Goal: Task Accomplishment & Management: Use online tool/utility

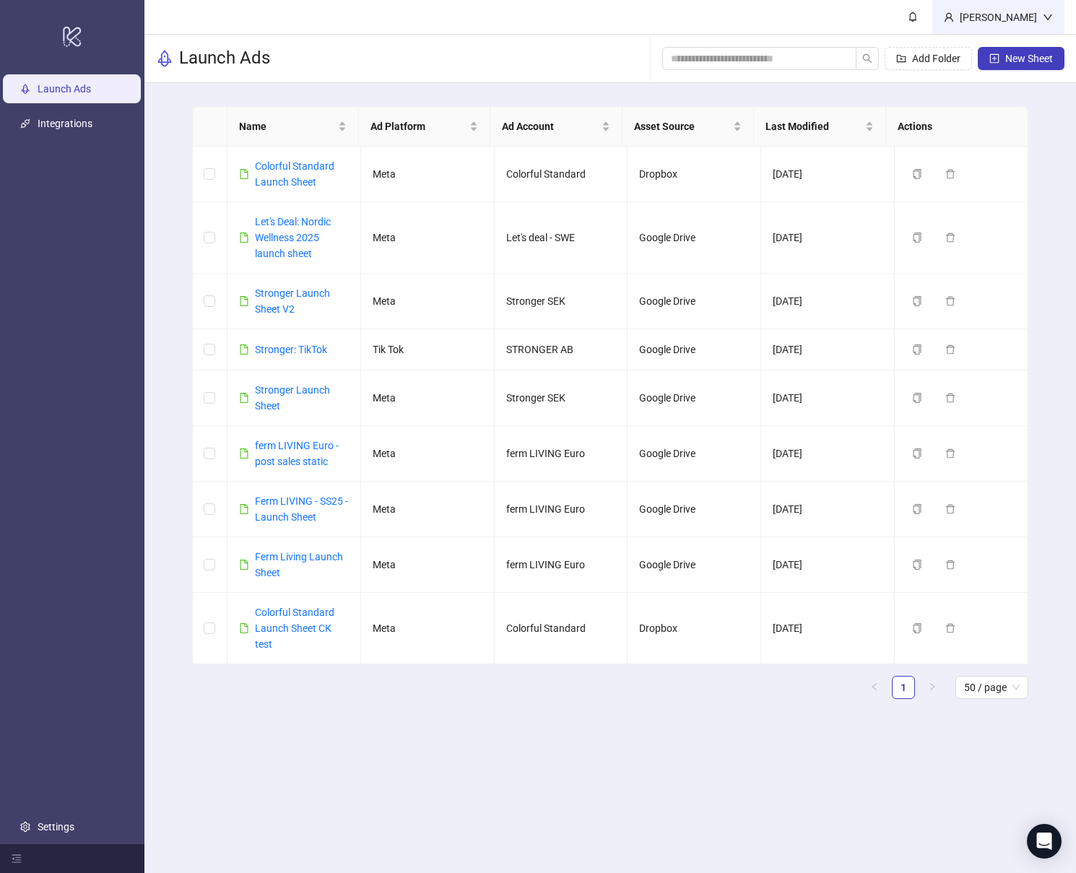
click at [1029, 11] on div "[PERSON_NAME]" at bounding box center [998, 17] width 89 height 16
click at [38, 821] on link "Settings" at bounding box center [56, 827] width 37 height 12
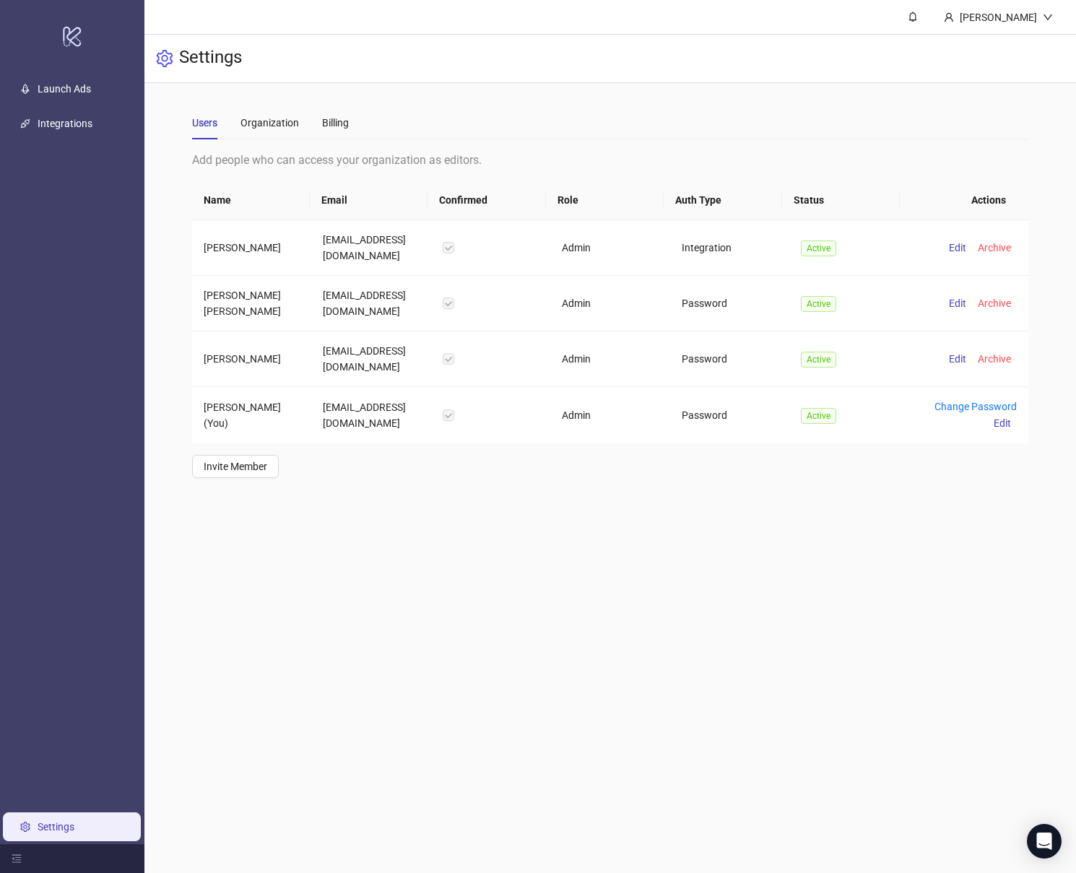
click at [308, 124] on div "Users Organization Billing" at bounding box center [270, 122] width 157 height 33
click at [277, 124] on div "Organization" at bounding box center [270, 123] width 59 height 16
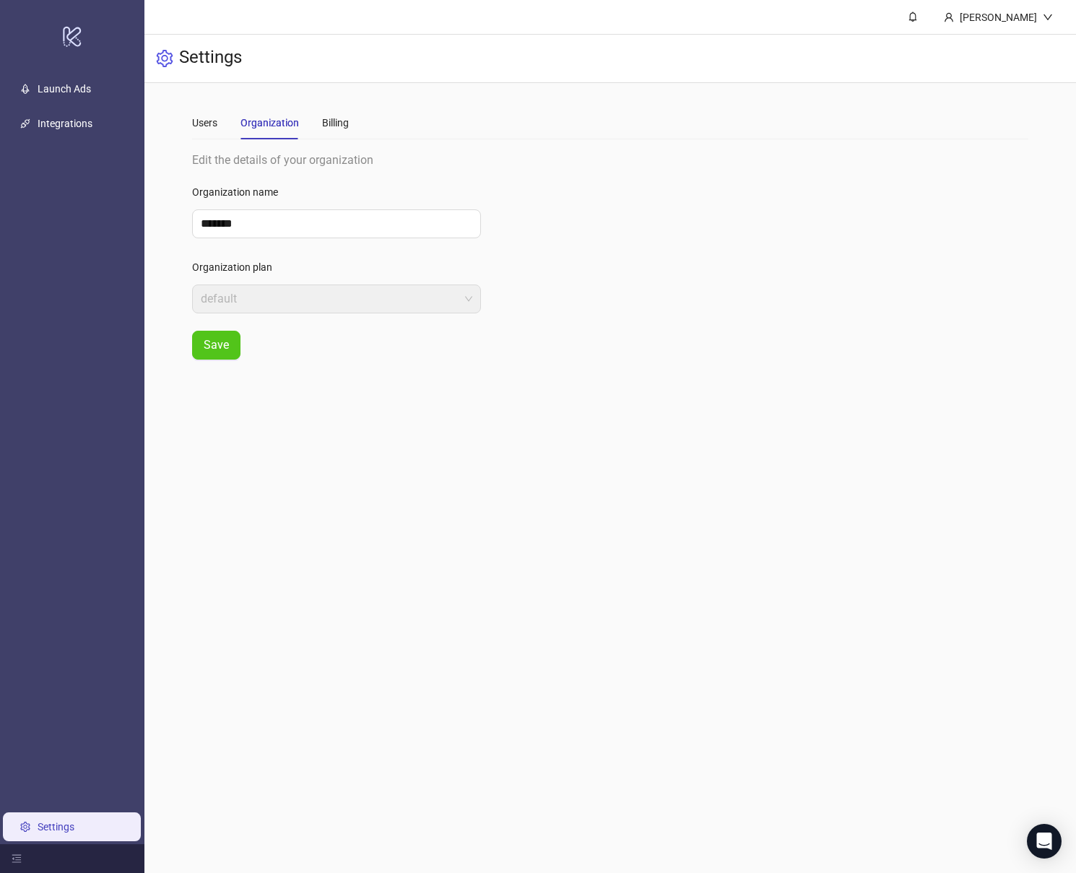
click at [221, 133] on div "Users Organization Billing" at bounding box center [270, 122] width 157 height 33
click at [206, 126] on div "Users" at bounding box center [204, 123] width 25 height 16
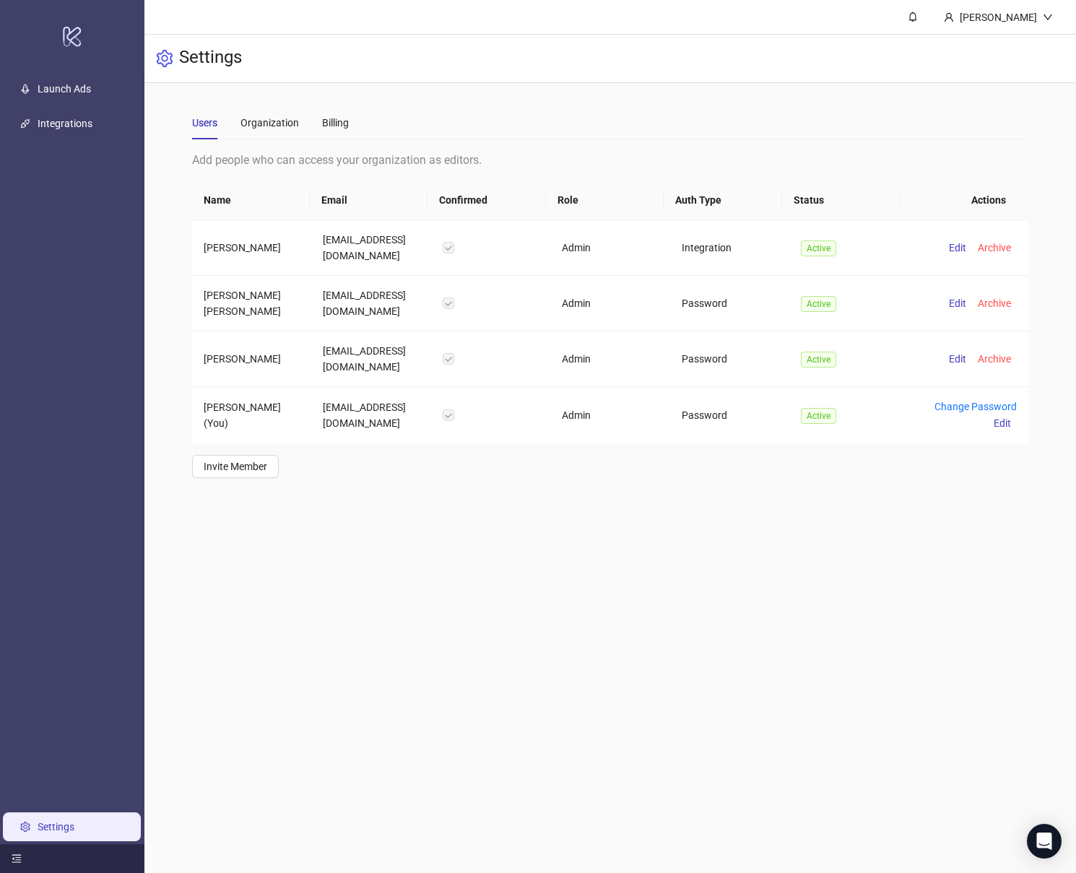
click at [14, 865] on div at bounding box center [72, 858] width 144 height 29
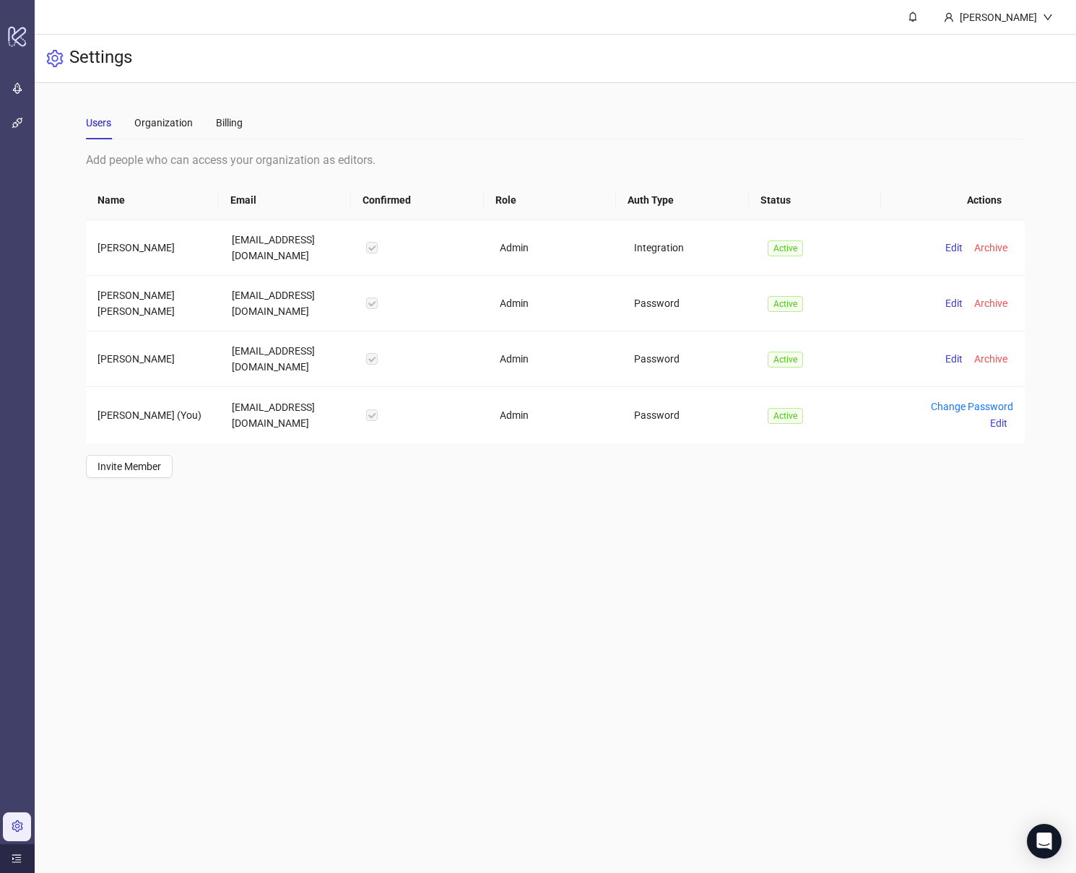
click at [14, 865] on div at bounding box center [17, 858] width 35 height 29
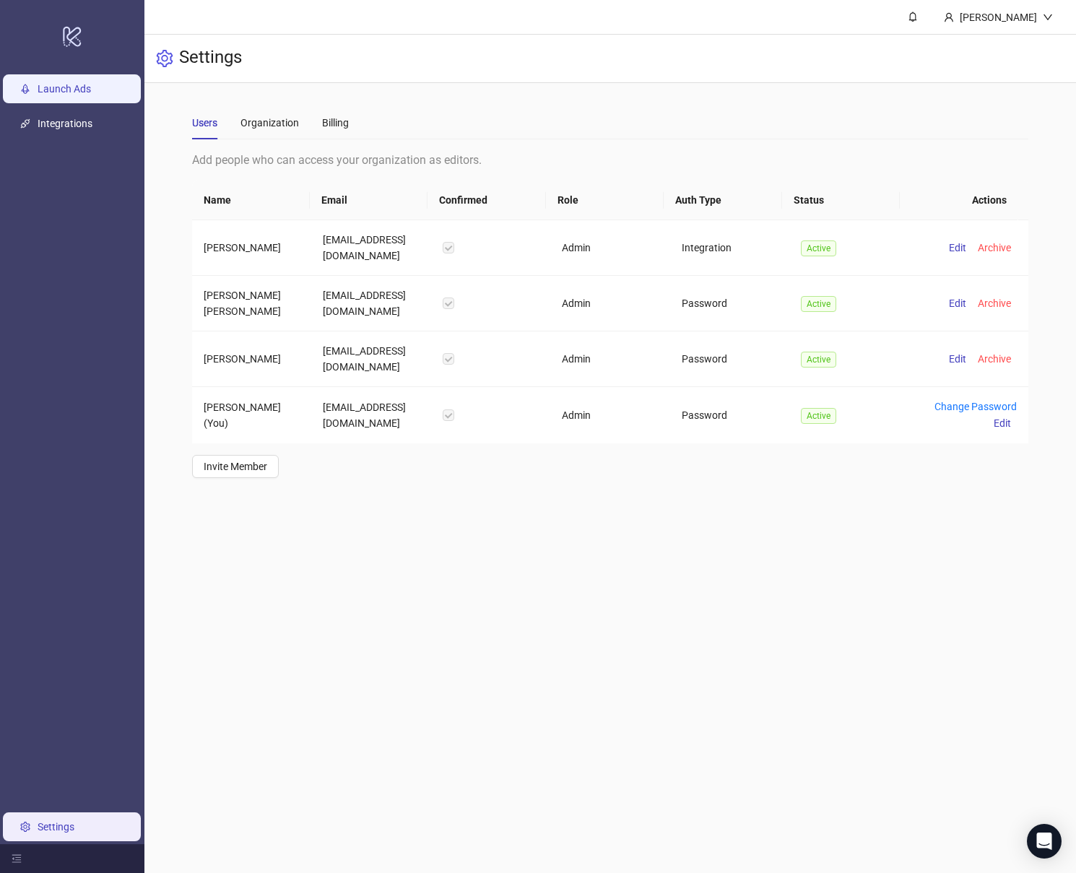
click at [63, 95] on link "Launch Ads" at bounding box center [64, 89] width 53 height 12
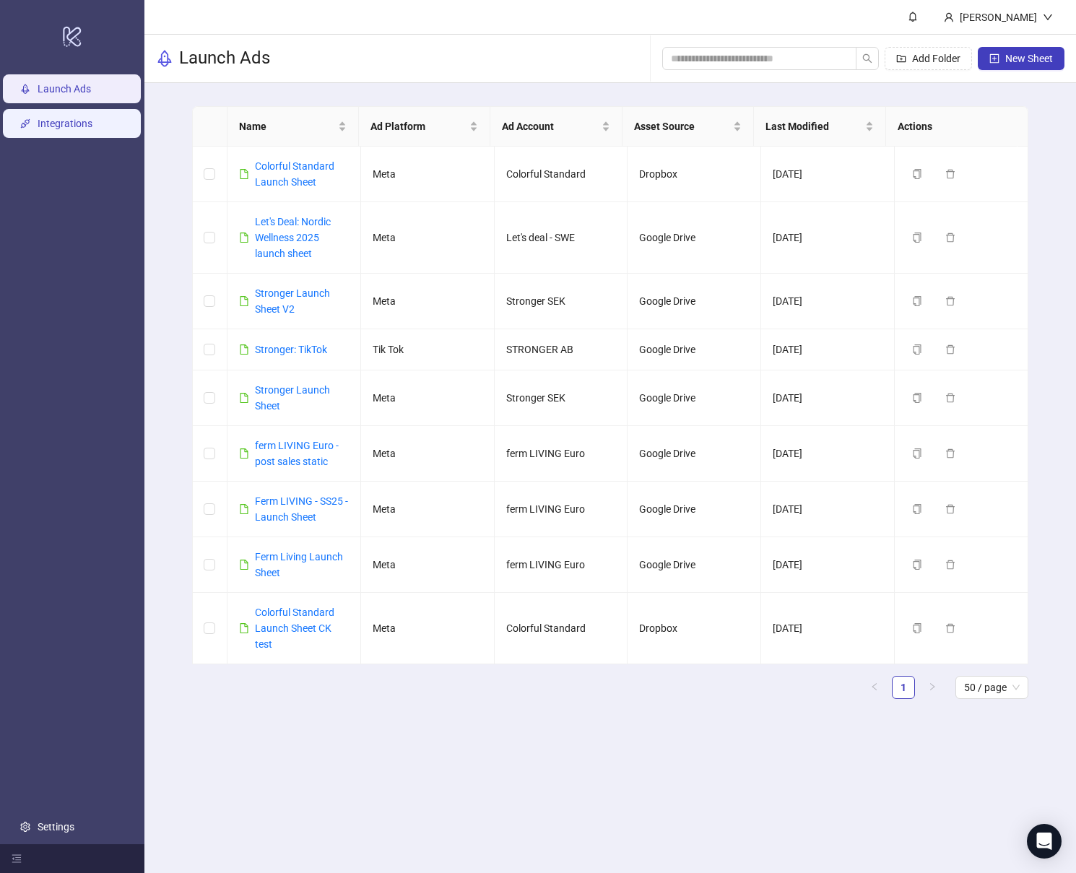
click at [61, 129] on link "Integrations" at bounding box center [65, 124] width 55 height 12
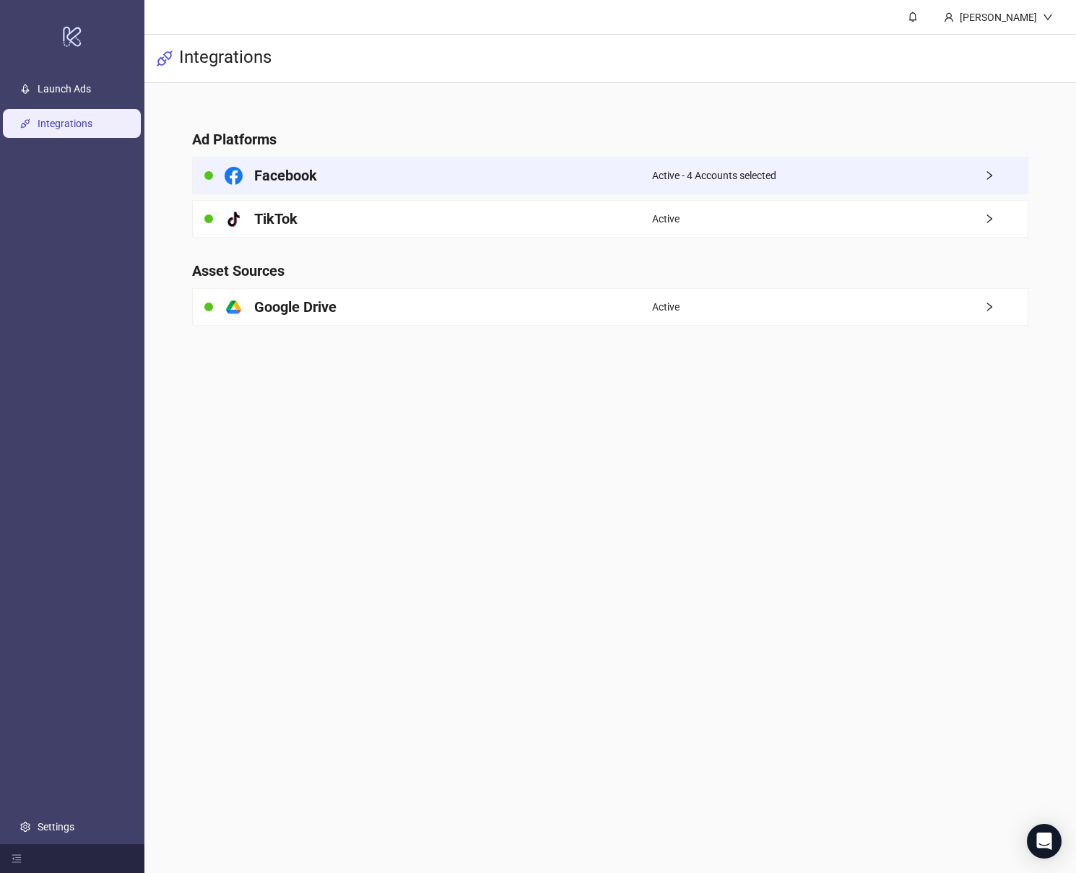
click at [851, 165] on div "Active - 4 Accounts selected" at bounding box center [840, 175] width 376 height 36
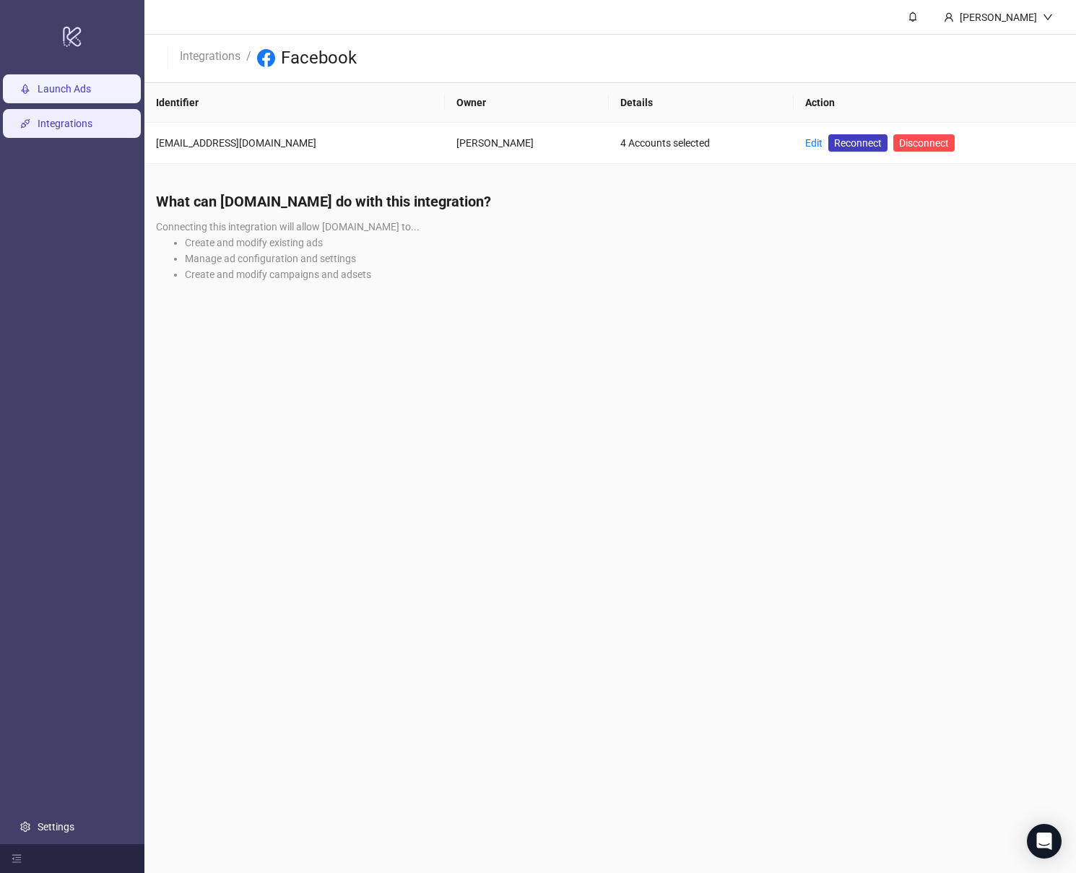
click at [70, 95] on link "Launch Ads" at bounding box center [64, 89] width 53 height 12
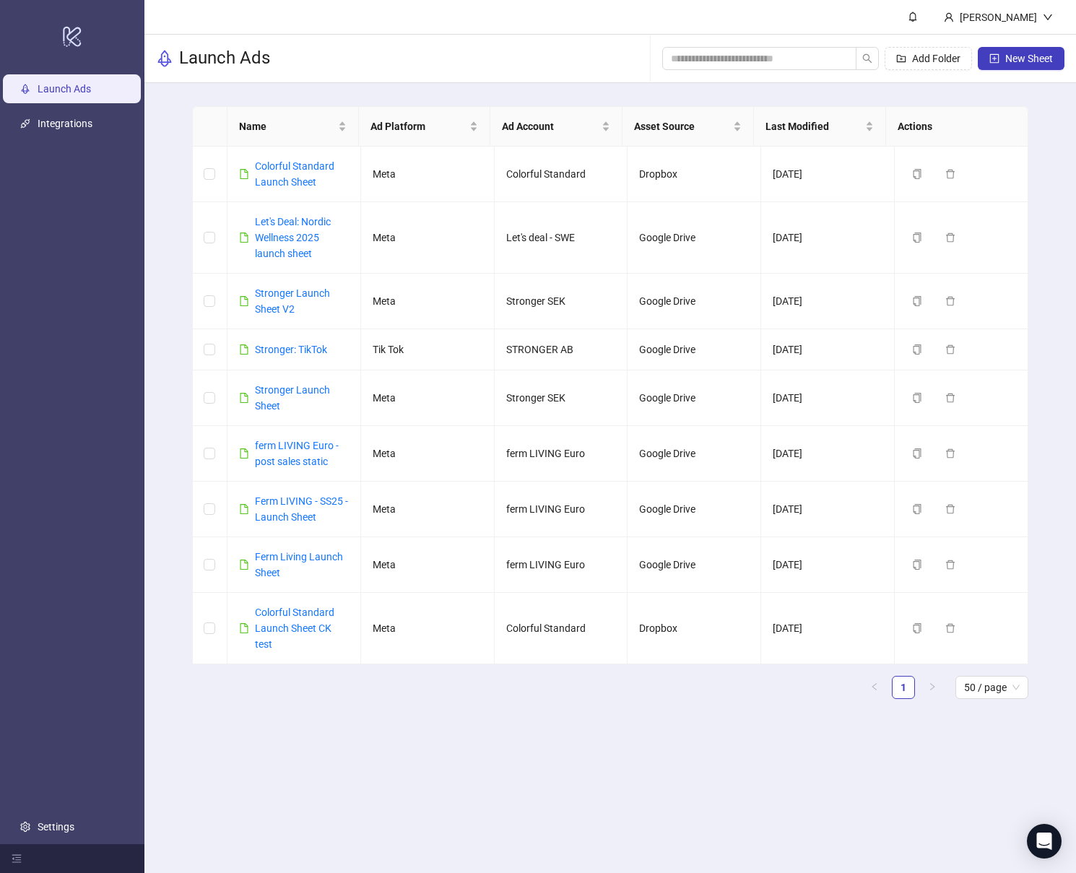
click at [775, 46] on div "Add Folder New Sheet" at bounding box center [863, 58] width 402 height 46
click at [771, 59] on input "search" at bounding box center [753, 59] width 165 height 16
click at [591, 64] on div "Launch Ads Add Folder New Sheet" at bounding box center [610, 59] width 932 height 48
click at [284, 176] on link "Colorful Standard Launch Sheet" at bounding box center [294, 173] width 79 height 27
click at [283, 295] on link "Stronger Launch Sheet V2" at bounding box center [292, 300] width 75 height 27
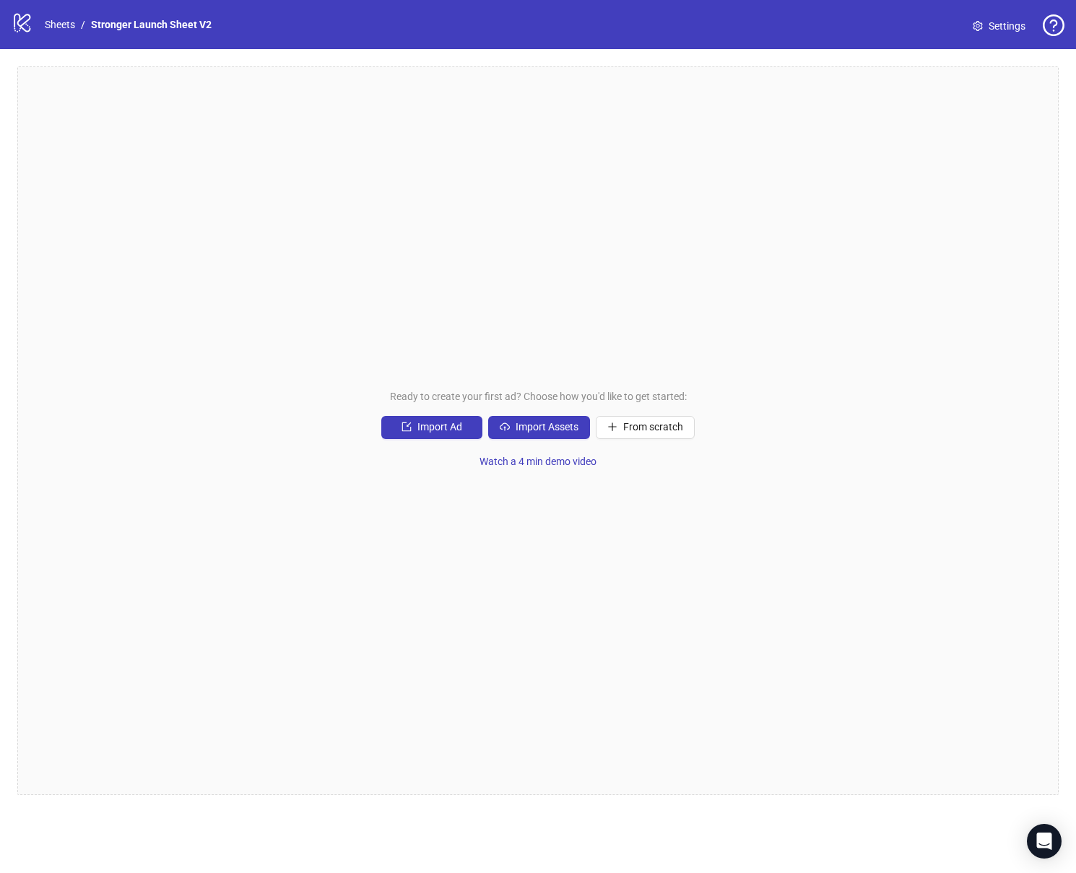
click at [658, 485] on div "Ready to create your first ad? Choose how you'd like to get started: Import Ad …" at bounding box center [538, 430] width 1042 height 729
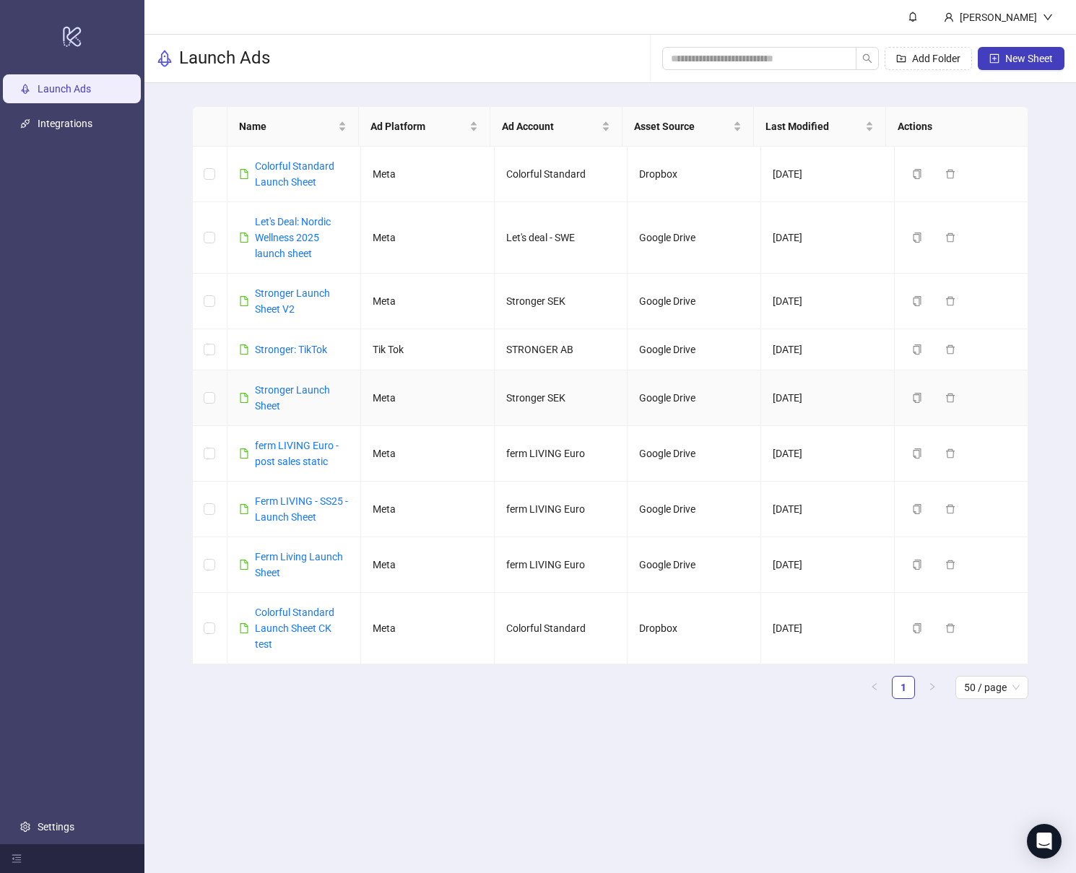
click at [278, 397] on div "Stronger Launch Sheet" at bounding box center [302, 398] width 94 height 32
click at [269, 390] on link "Stronger Launch Sheet" at bounding box center [292, 397] width 75 height 27
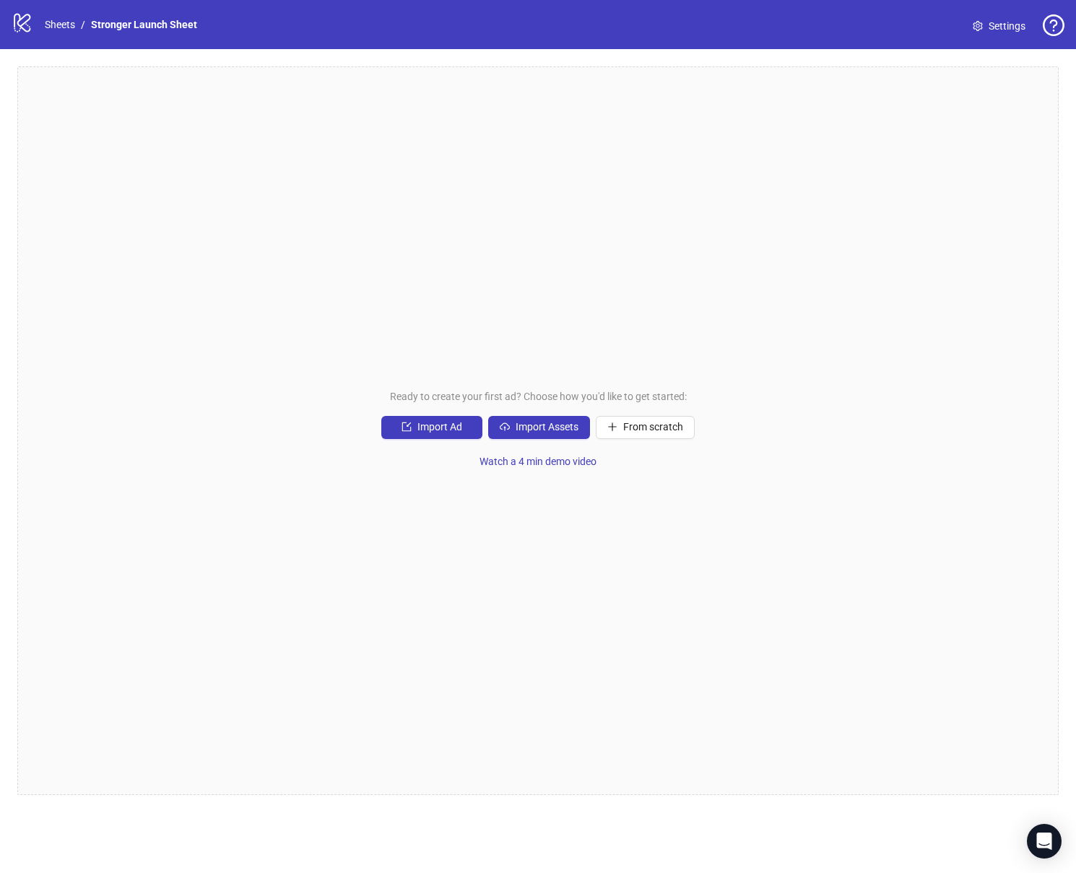
click at [374, 315] on div "Ready to create your first ad? Choose how you'd like to get started: Import Ad …" at bounding box center [538, 430] width 1042 height 729
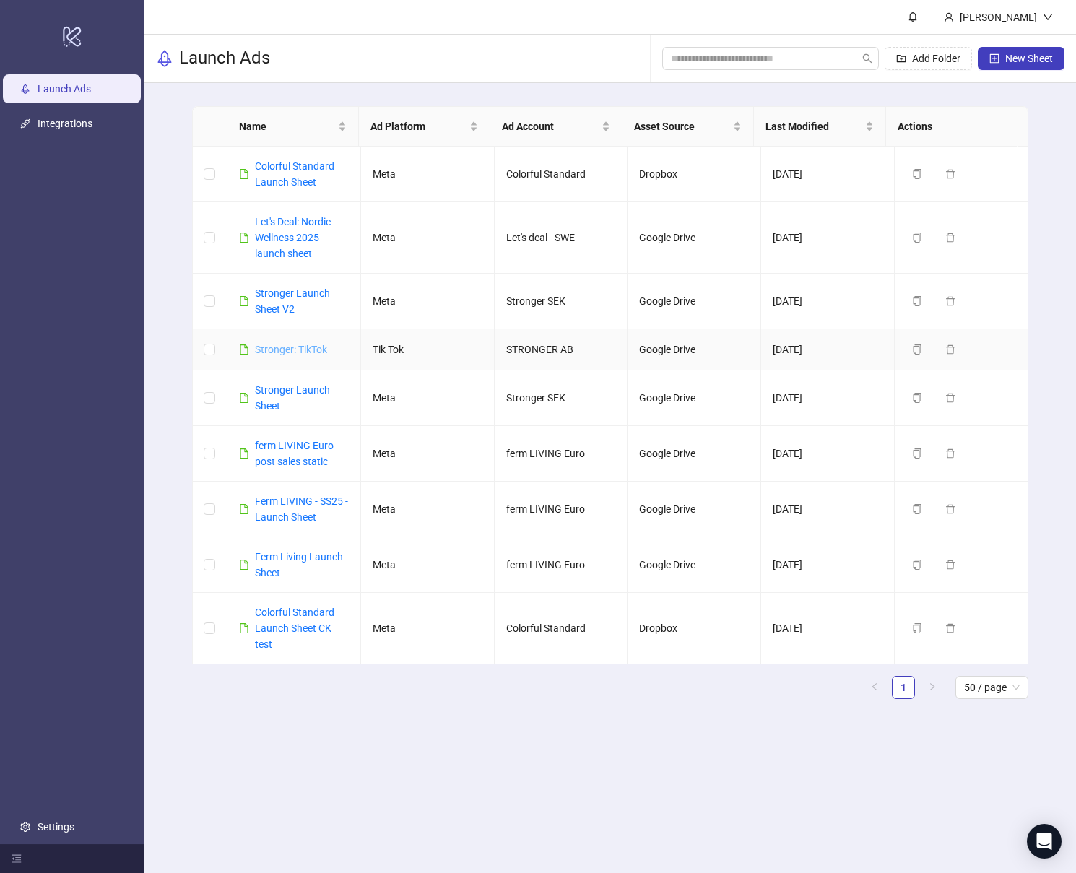
click at [285, 350] on link "Stronger: TikTok" at bounding box center [291, 350] width 72 height 12
click at [304, 297] on link "Stronger Launch Sheet V2" at bounding box center [292, 300] width 75 height 27
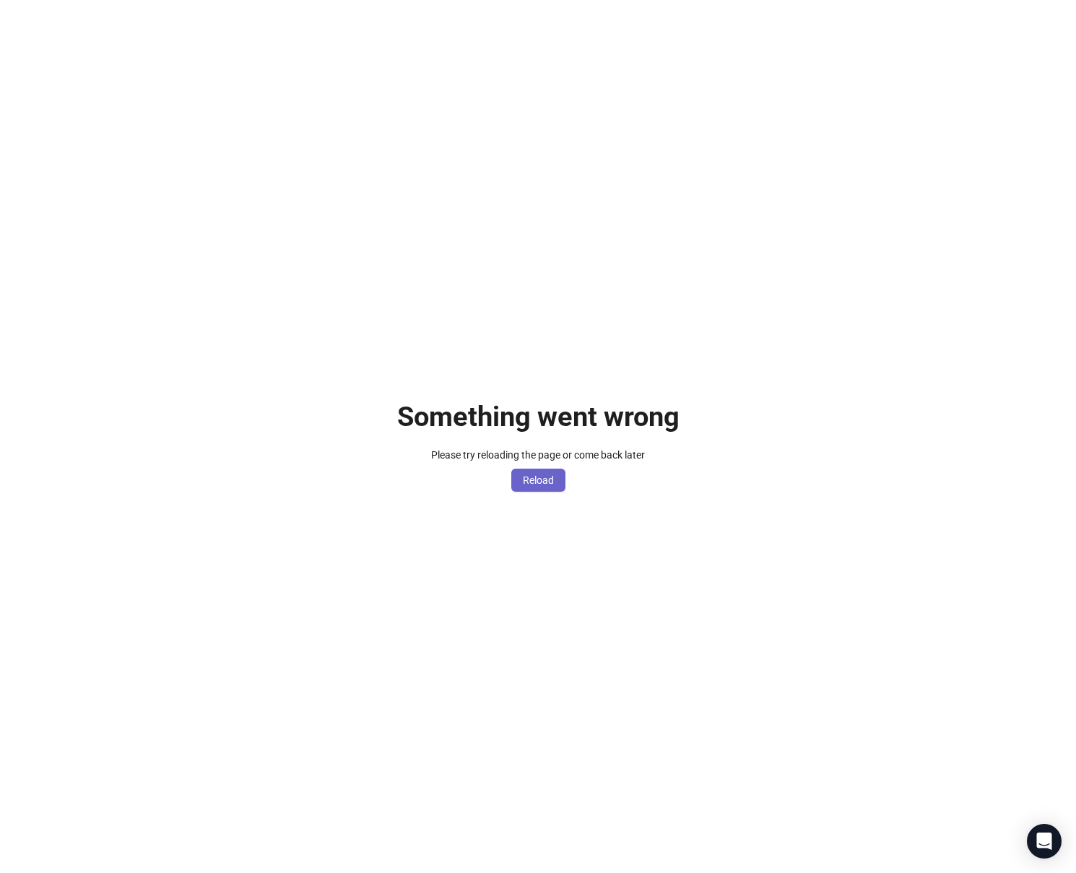
click at [535, 490] on button "Reload" at bounding box center [538, 480] width 54 height 23
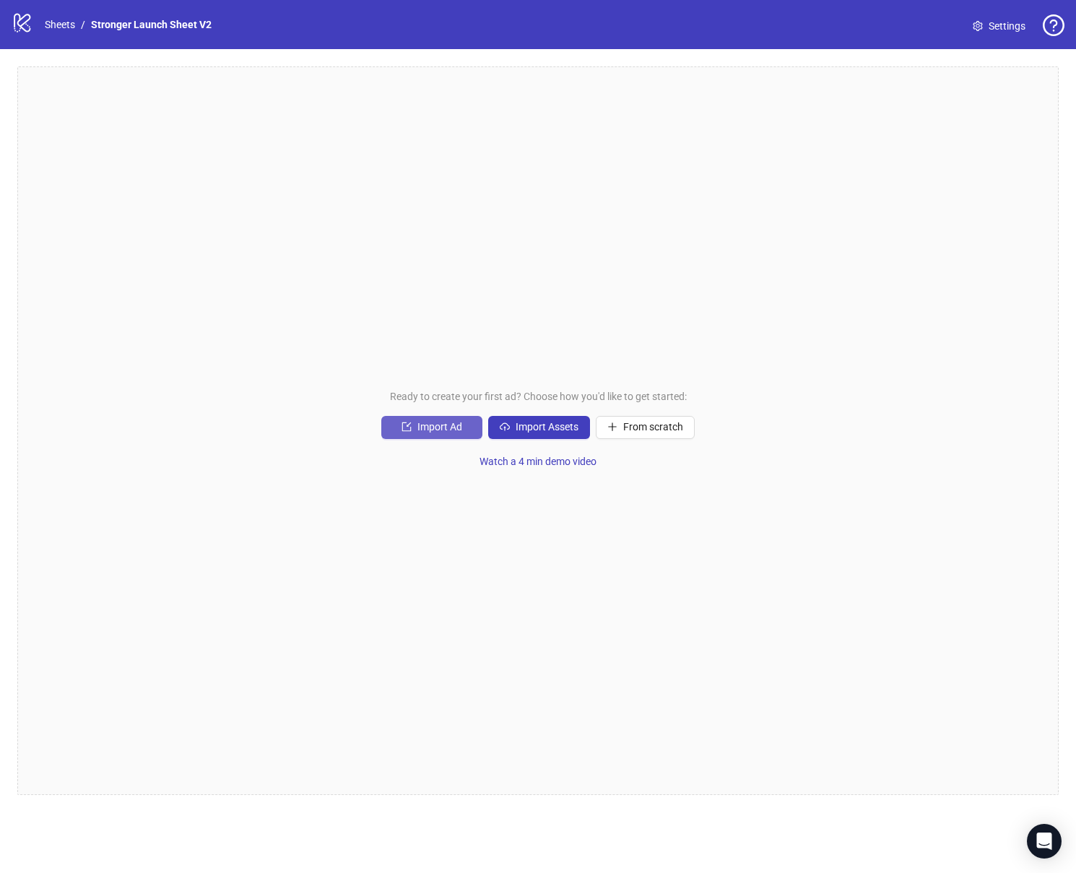
drag, startPoint x: 533, startPoint y: 438, endPoint x: 444, endPoint y: 420, distance: 91.4
click at [444, 420] on div "Import Ad Import Assets From scratch" at bounding box center [538, 427] width 314 height 23
click at [444, 420] on button "Import Ad" at bounding box center [431, 427] width 101 height 23
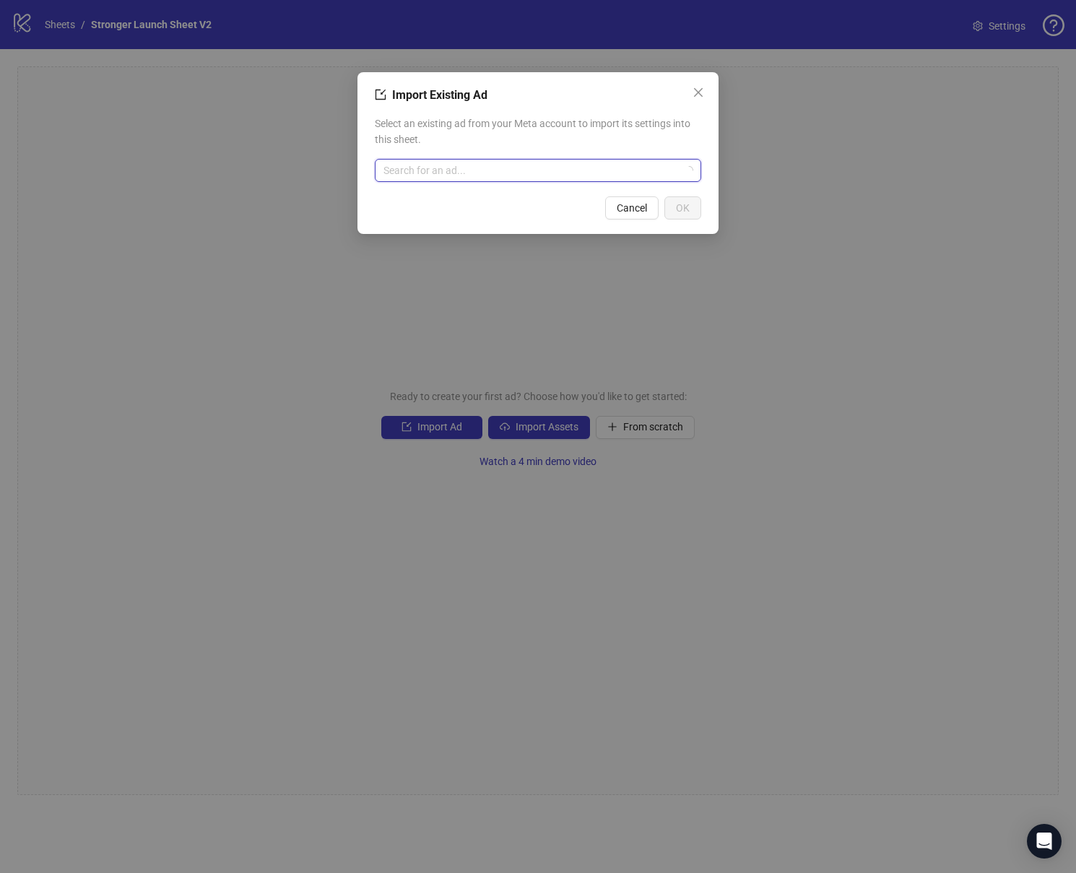
click at [573, 165] on input "search" at bounding box center [532, 171] width 296 height 22
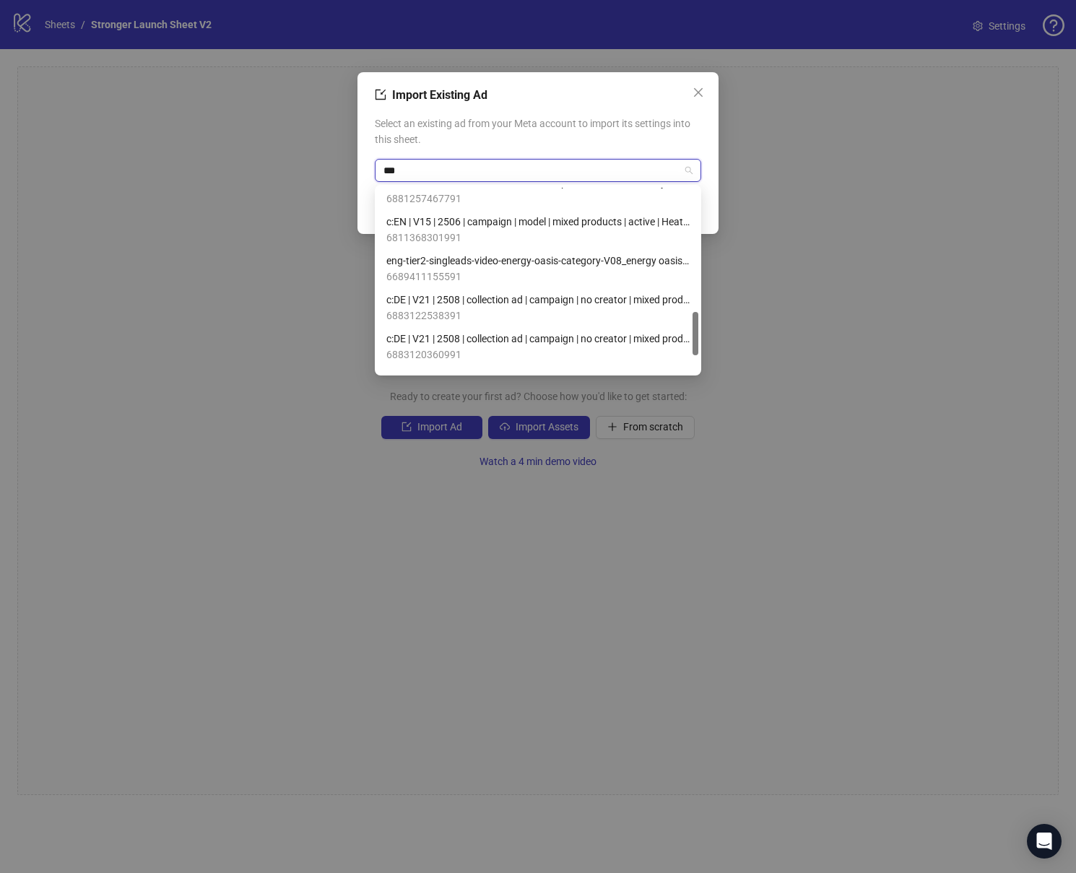
scroll to position [595, 0]
type input "*"
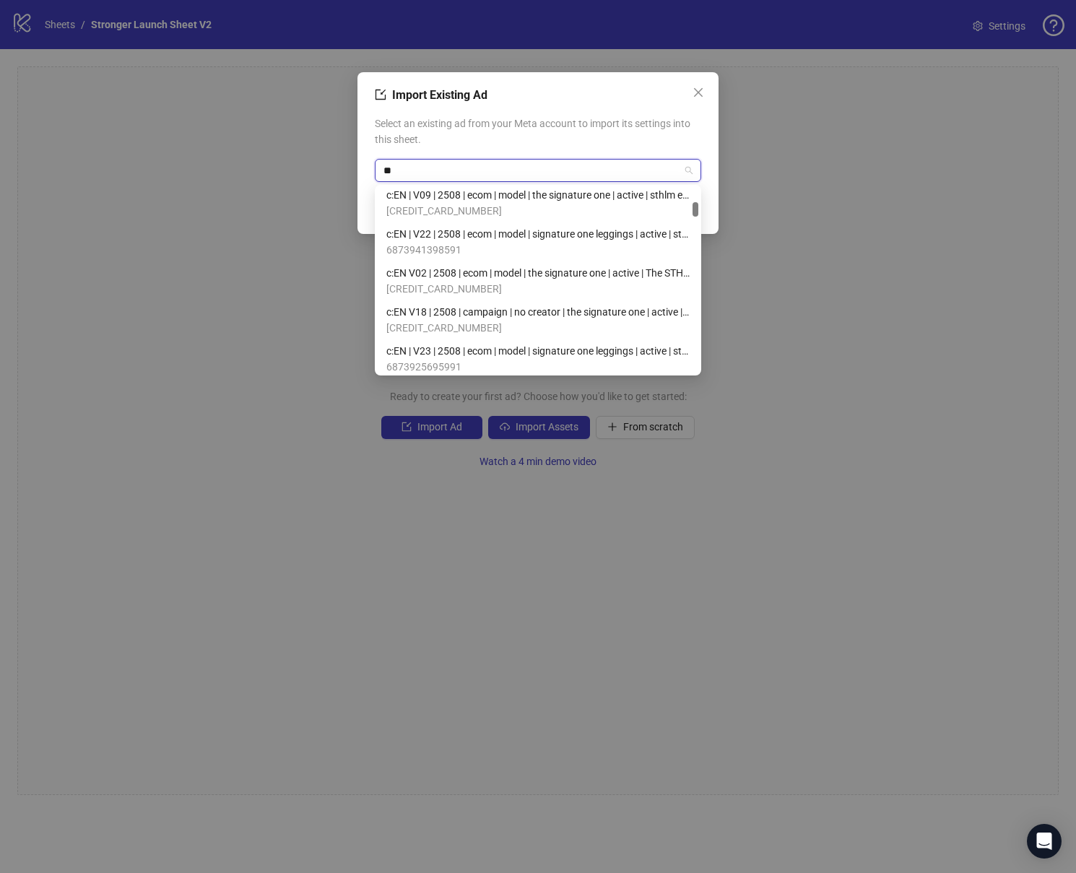
type input "***"
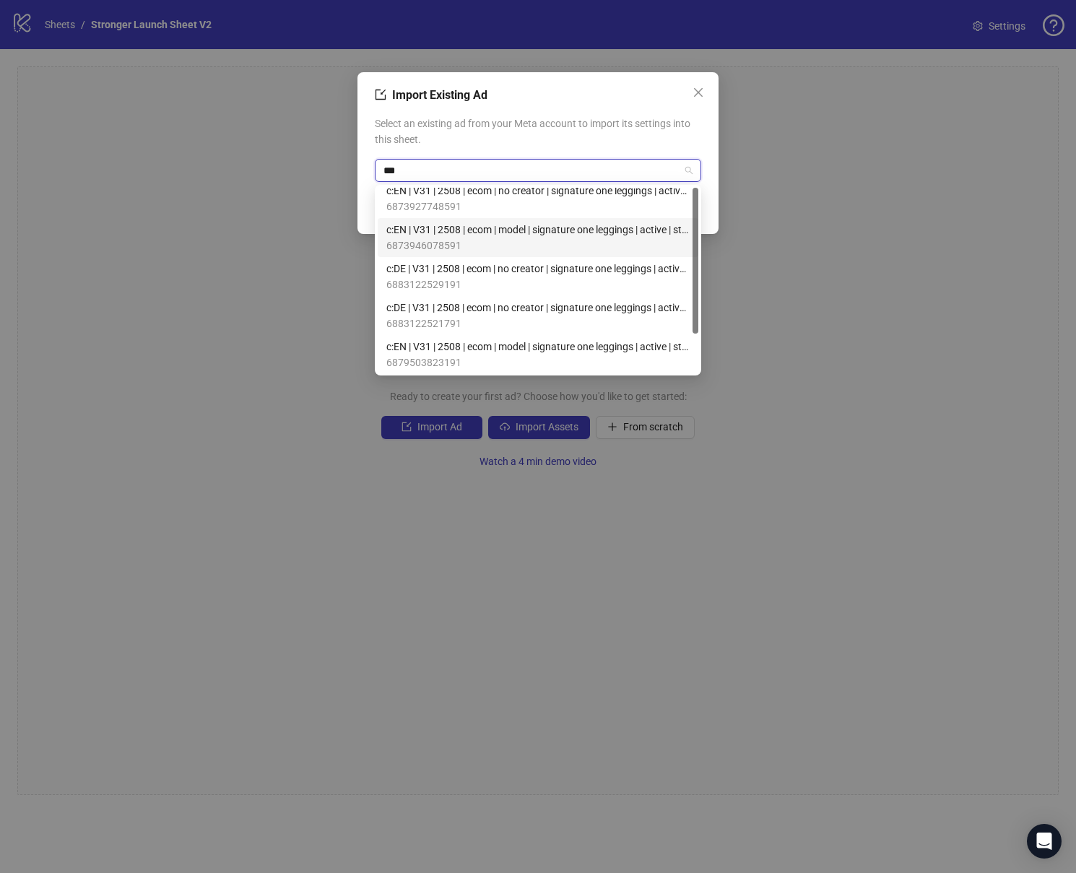
scroll to position [0, 0]
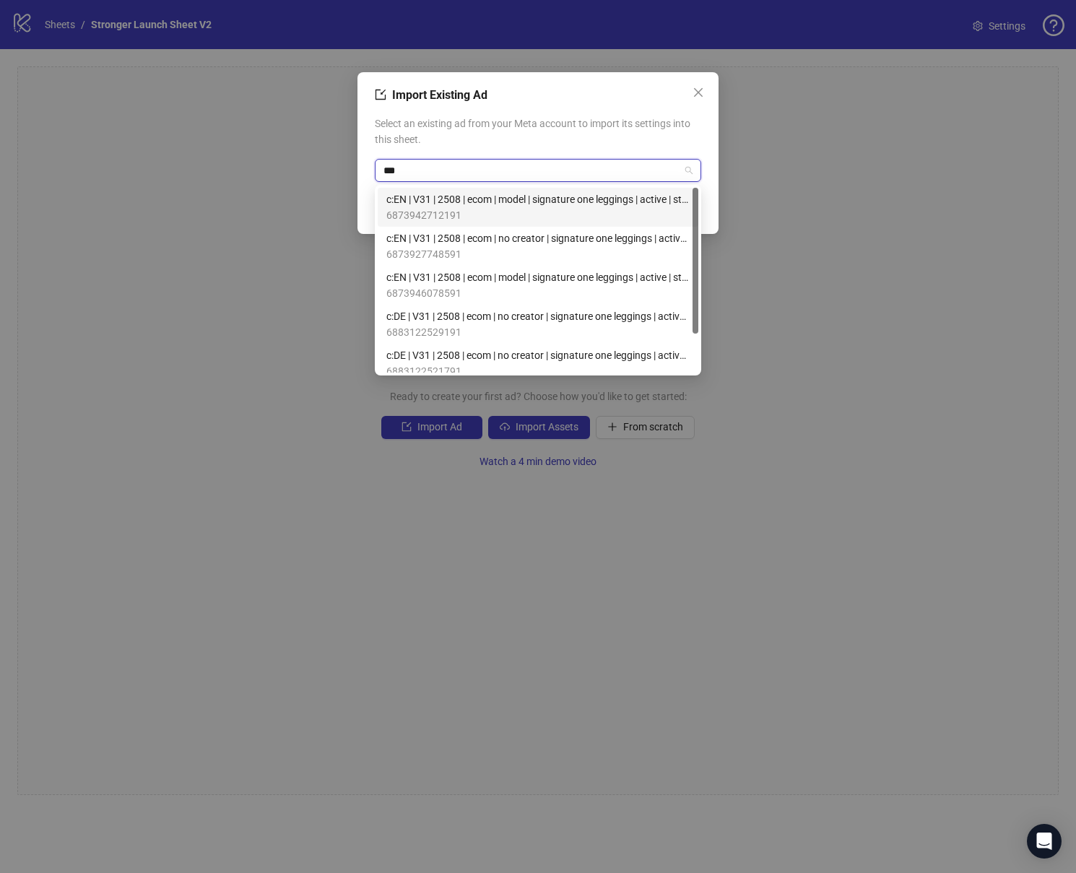
click at [451, 212] on span "6873942712191" at bounding box center [537, 215] width 303 height 16
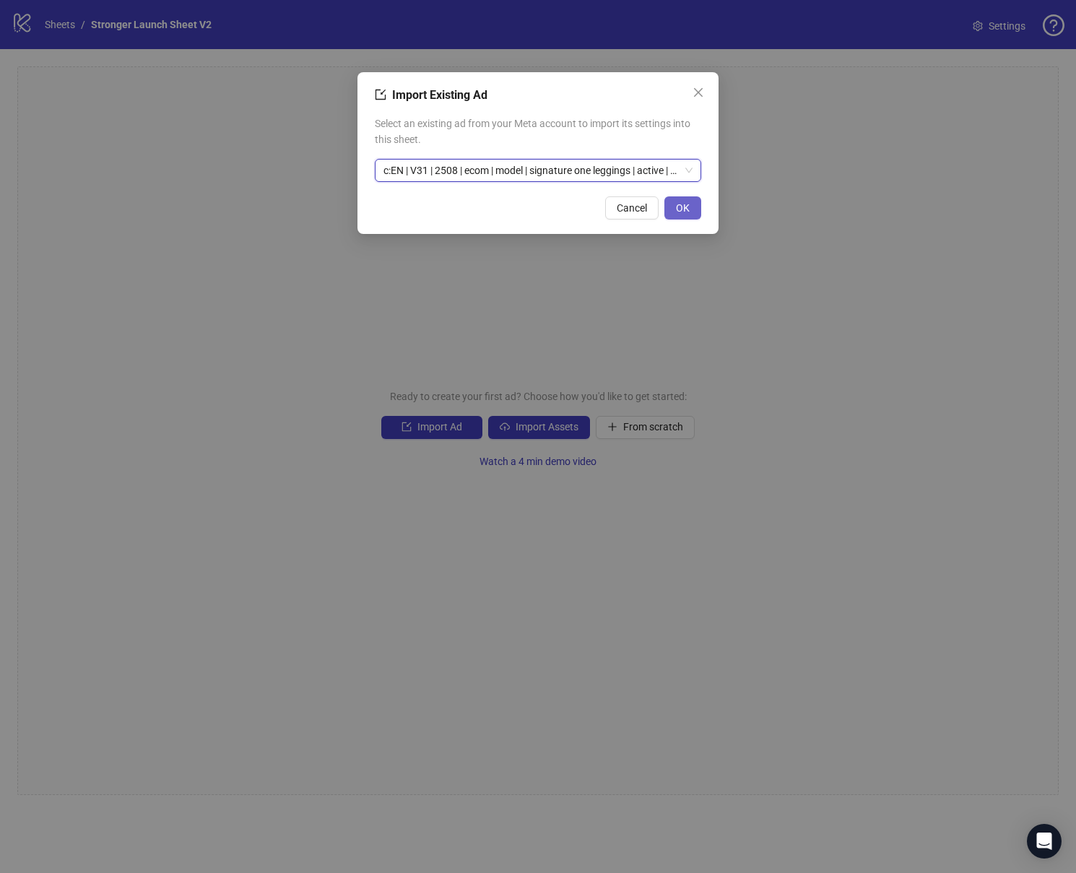
click at [679, 216] on button "OK" at bounding box center [683, 207] width 37 height 23
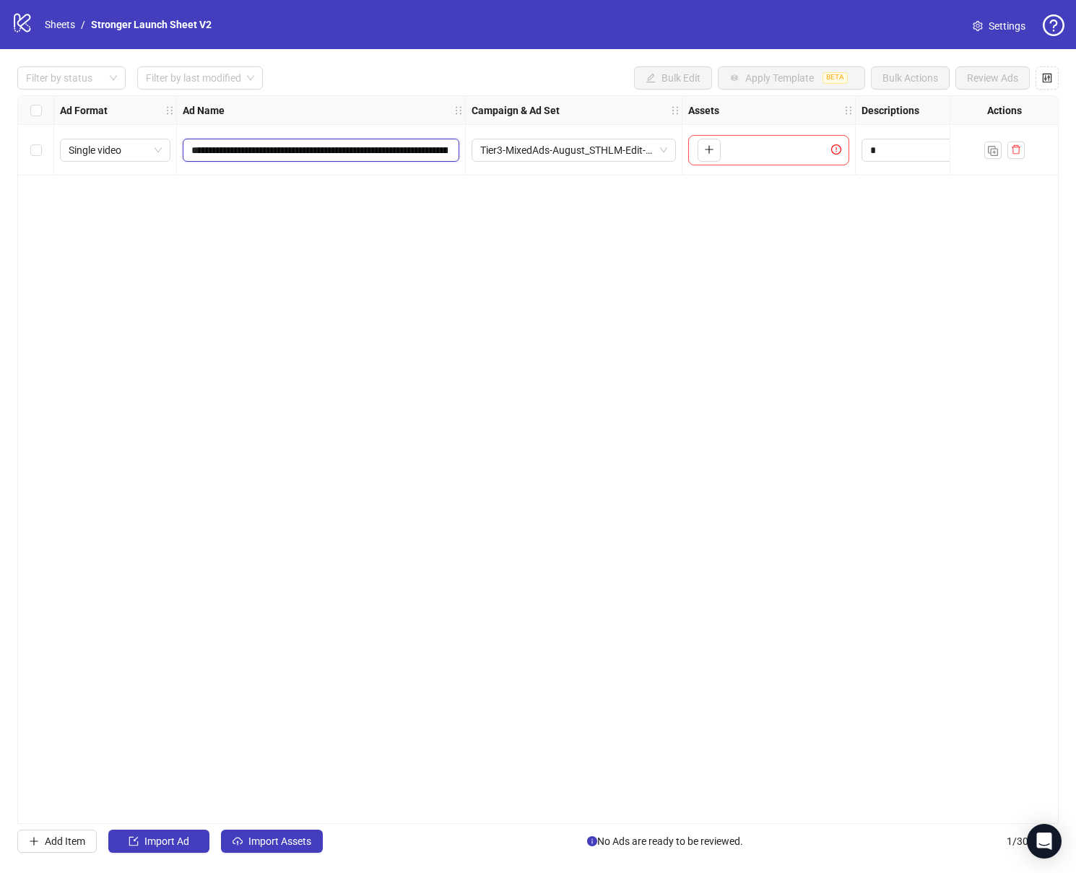
click at [232, 149] on input "**********" at bounding box center [319, 150] width 256 height 16
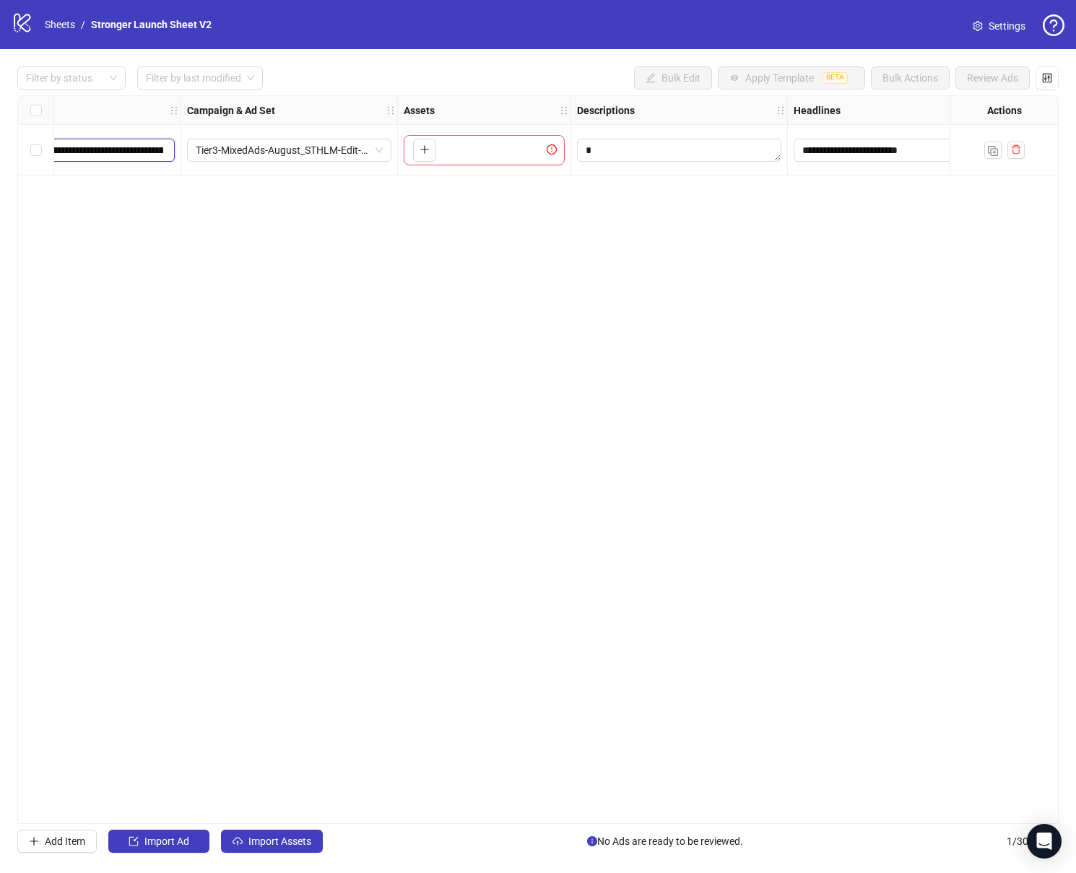
scroll to position [0, 353]
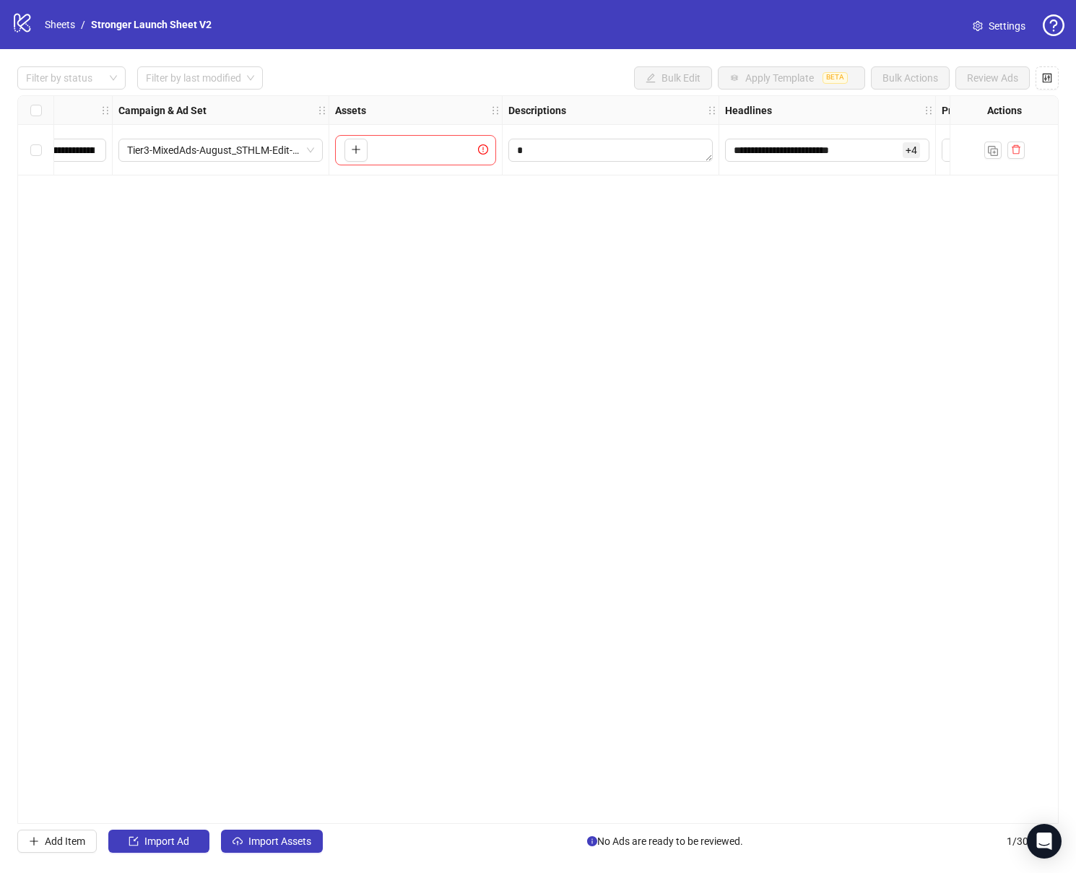
click at [472, 151] on div "To pick up a draggable item, press the space bar. While dragging, use the arrow…" at bounding box center [415, 150] width 161 height 30
click at [438, 151] on div "To pick up a draggable item, press the space bar. While dragging, use the arrow…" at bounding box center [415, 150] width 161 height 30
click at [363, 152] on button "button" at bounding box center [356, 150] width 23 height 23
click at [483, 149] on icon "exclamation-circle" at bounding box center [483, 149] width 1 height 5
click at [422, 296] on div "**********" at bounding box center [538, 459] width 1042 height 729
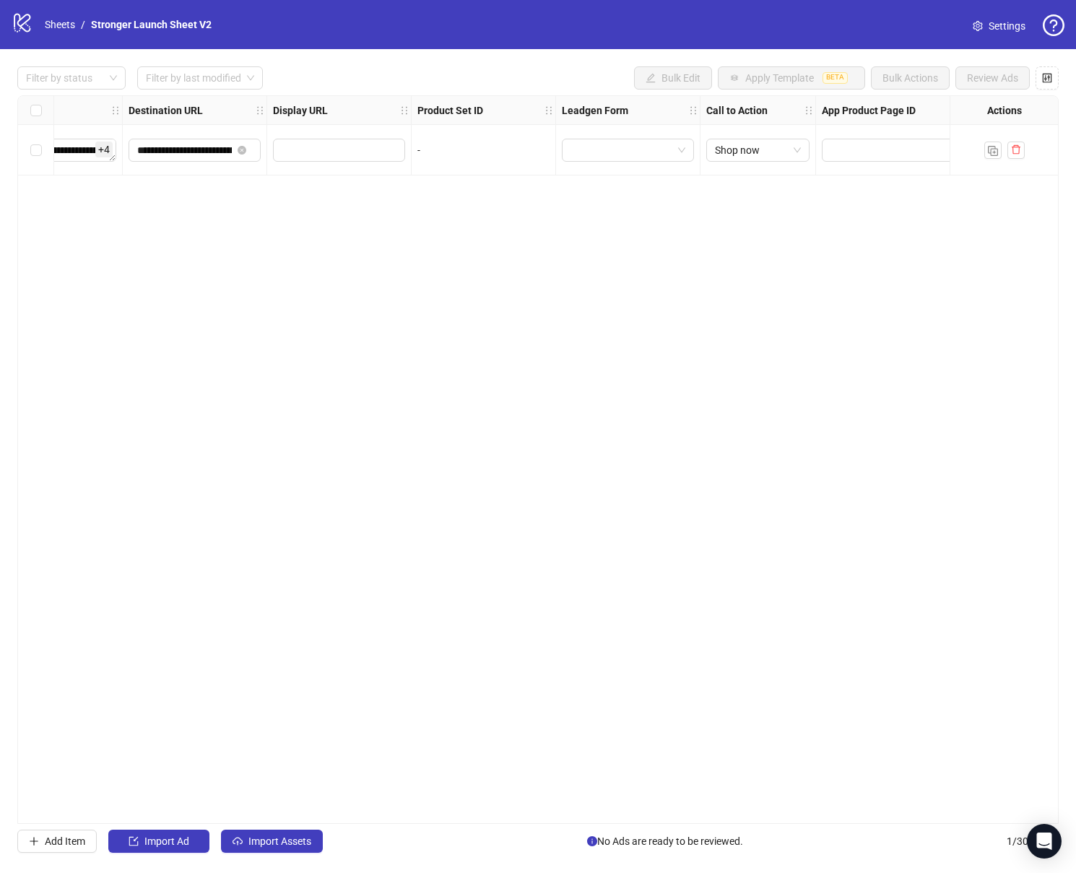
scroll to position [0, 1322]
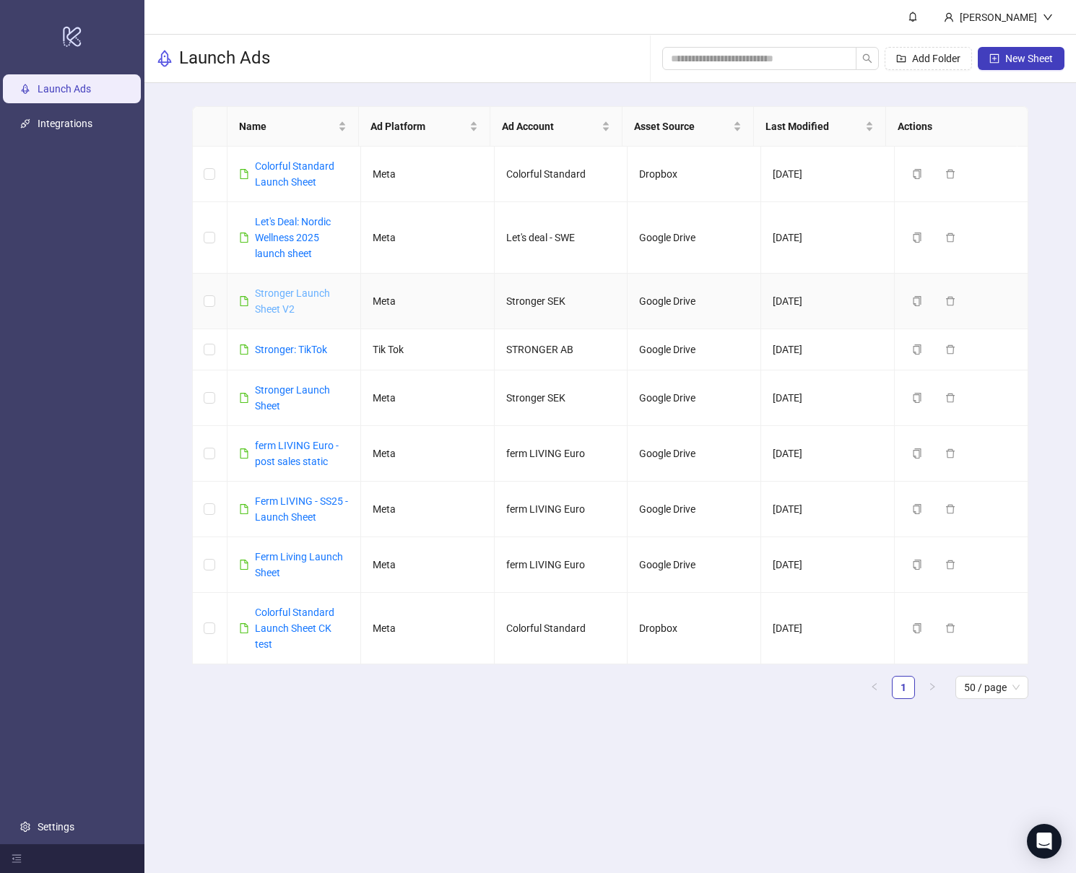
click at [270, 308] on link "Stronger Launch Sheet V2" at bounding box center [292, 300] width 75 height 27
click at [288, 382] on div "Stronger Launch Sheet" at bounding box center [302, 398] width 94 height 32
click at [285, 390] on link "Stronger Launch Sheet" at bounding box center [292, 397] width 75 height 27
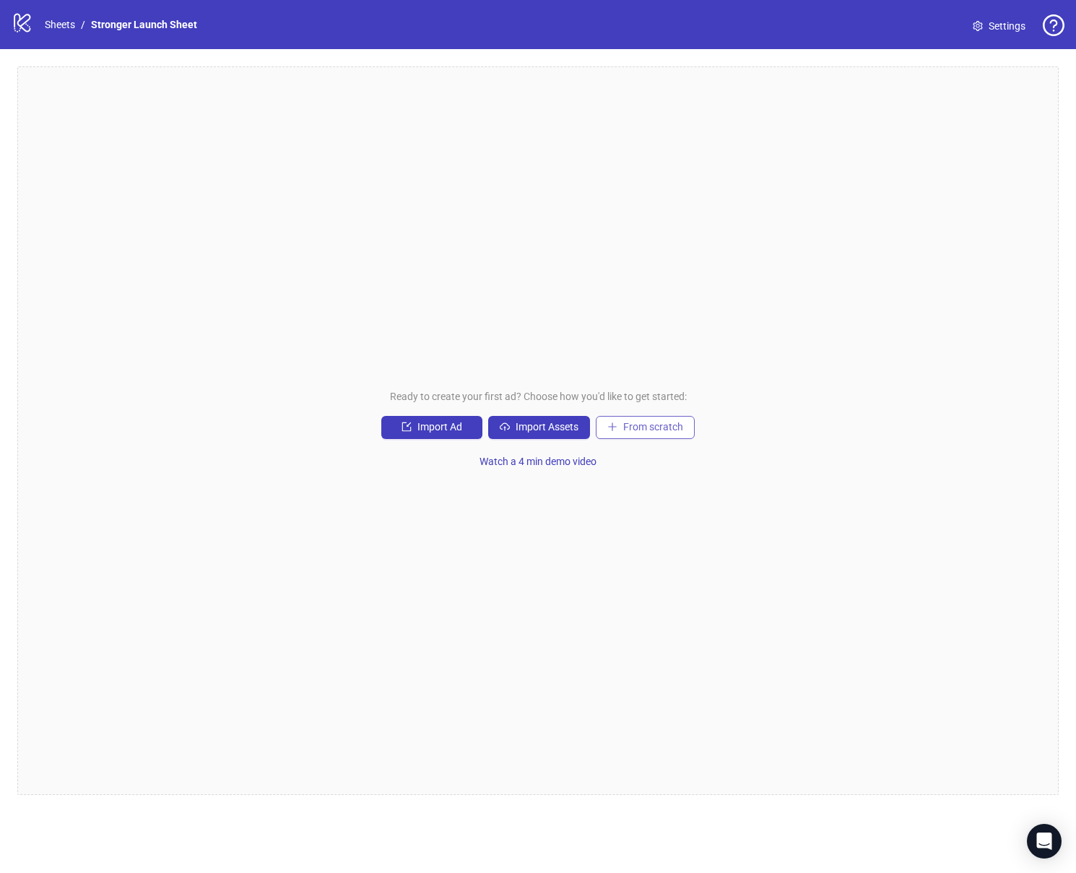
click at [605, 423] on button "From scratch" at bounding box center [645, 427] width 99 height 23
